Goal: Information Seeking & Learning: Stay updated

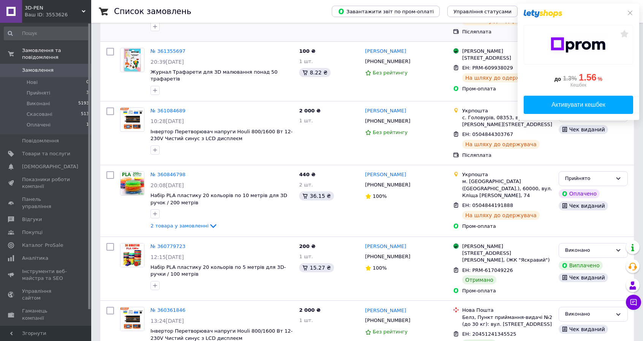
scroll to position [76, 0]
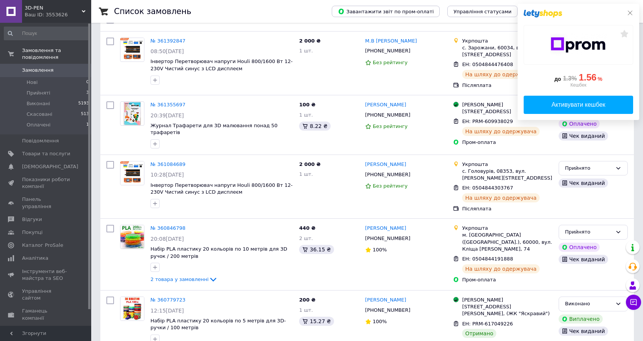
click at [631, 13] on icon at bounding box center [630, 13] width 6 height 6
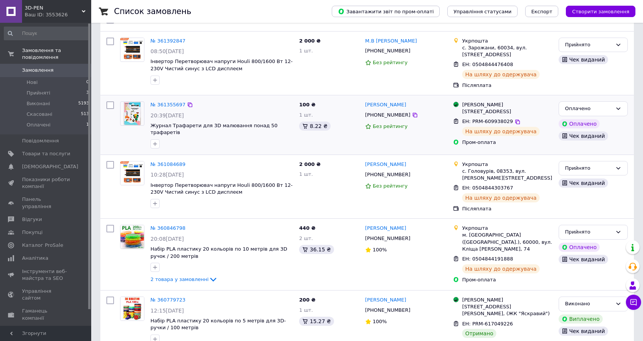
scroll to position [0, 0]
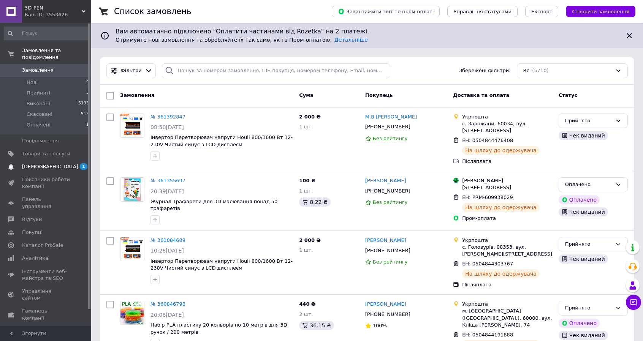
click at [54, 163] on span "[DEMOGRAPHIC_DATA]" at bounding box center [46, 166] width 48 height 7
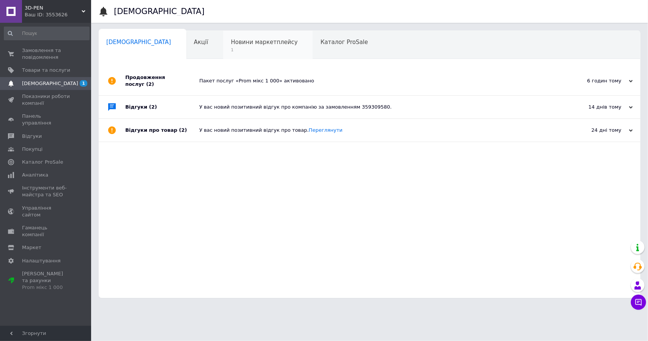
click at [223, 46] on div "Новини маркетплейсу 1" at bounding box center [268, 45] width 90 height 29
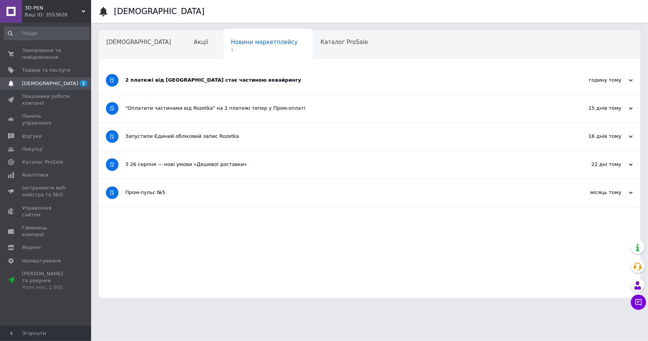
click at [179, 80] on div "2 платежі від Rozetka стає частиною еквайрингу" at bounding box center [341, 80] width 432 height 7
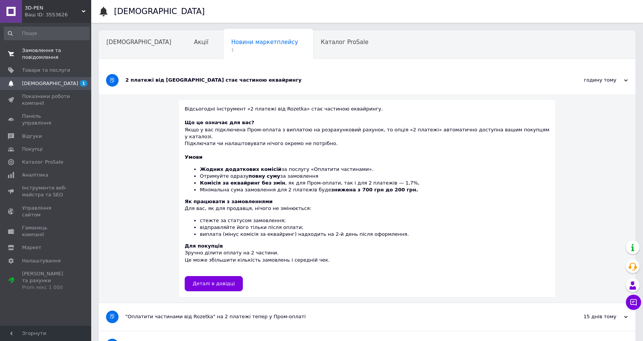
click at [29, 54] on span "Замовлення та повідомлення" at bounding box center [46, 54] width 48 height 14
